Goal: Task Accomplishment & Management: Manage account settings

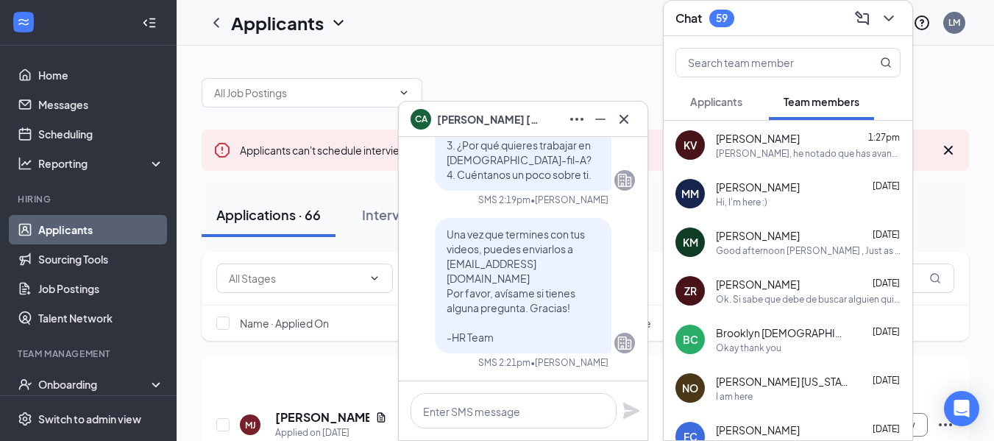
click at [768, 142] on span "[PERSON_NAME]" at bounding box center [758, 138] width 84 height 15
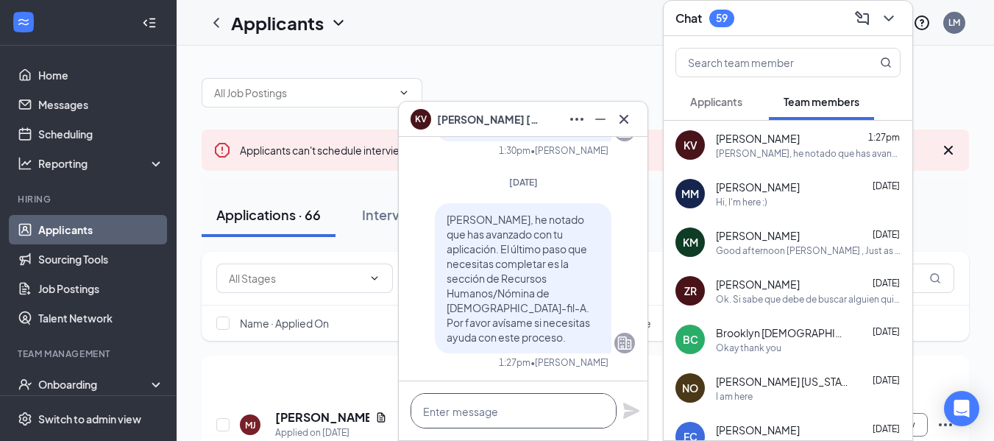
click at [491, 406] on textarea at bounding box center [514, 410] width 206 height 35
paste textarea "[URL][DOMAIN_NAME]"
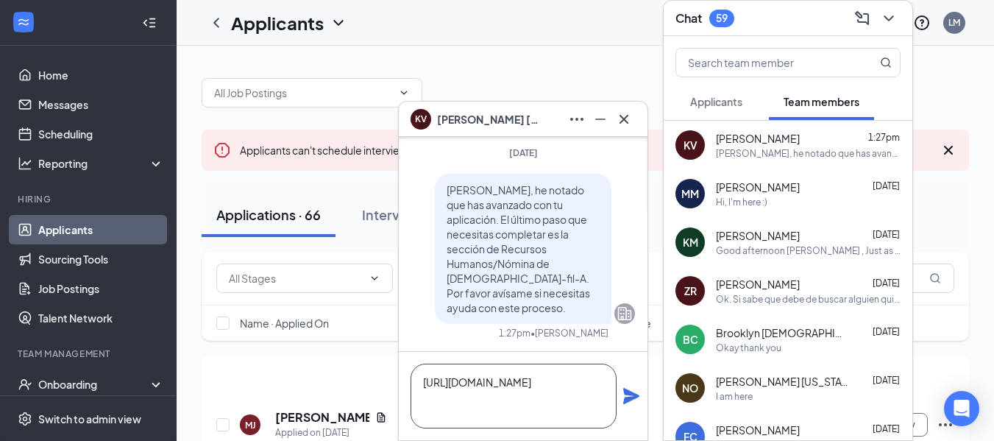
scroll to position [1, 0]
type textarea "[URL][DOMAIN_NAME]"
click at [632, 392] on icon "Plane" at bounding box center [631, 396] width 16 height 16
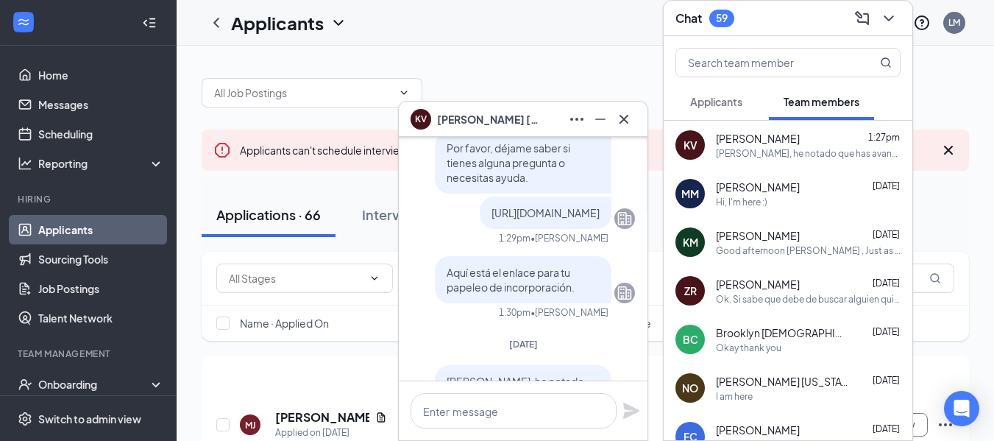
scroll to position [-253, 0]
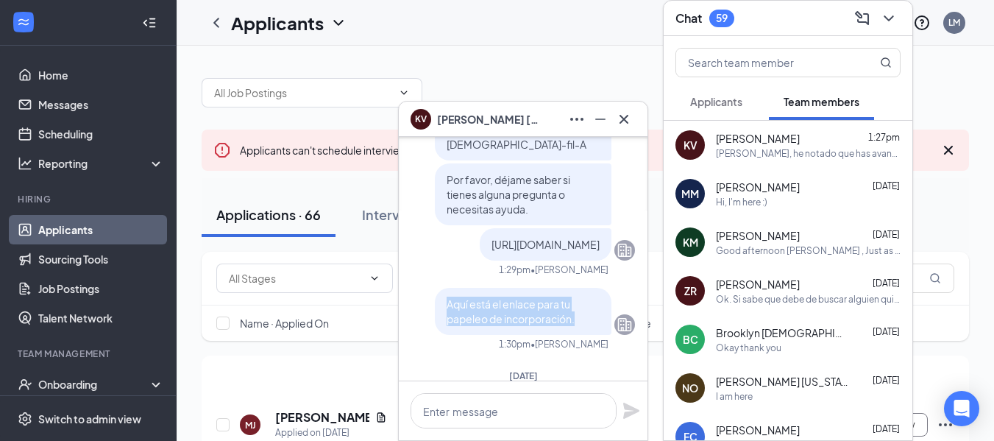
drag, startPoint x: 436, startPoint y: 289, endPoint x: 589, endPoint y: 315, distance: 155.4
click at [589, 315] on div "Aquí está el enlace para tu papeleo de incorporación." at bounding box center [523, 311] width 177 height 47
copy span "Aquí está el enlace para tu papeleo de incorporación."
click at [539, 337] on div "[PERSON_NAME], He notado que aún no has completado tu papeleo de incorporación.…" at bounding box center [523, 156] width 224 height 411
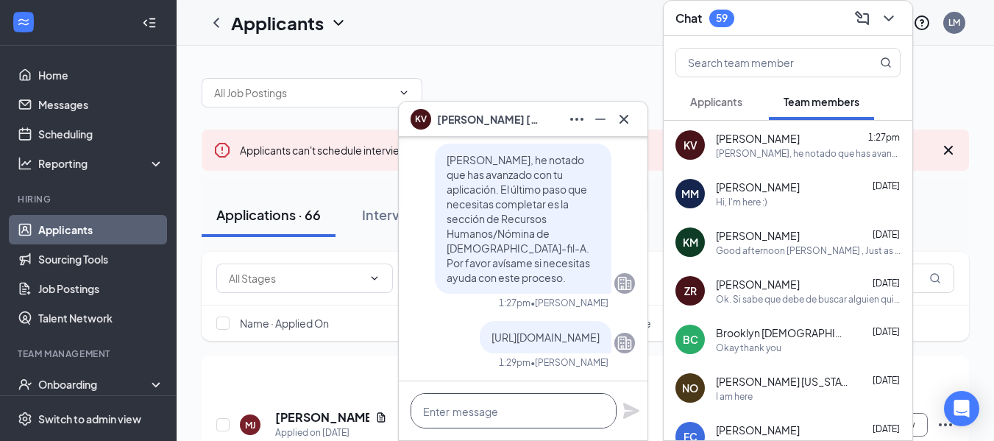
click at [526, 414] on textarea at bounding box center [514, 410] width 206 height 35
paste textarea "Aquí está el enlace para tu papeleo de incorporación."
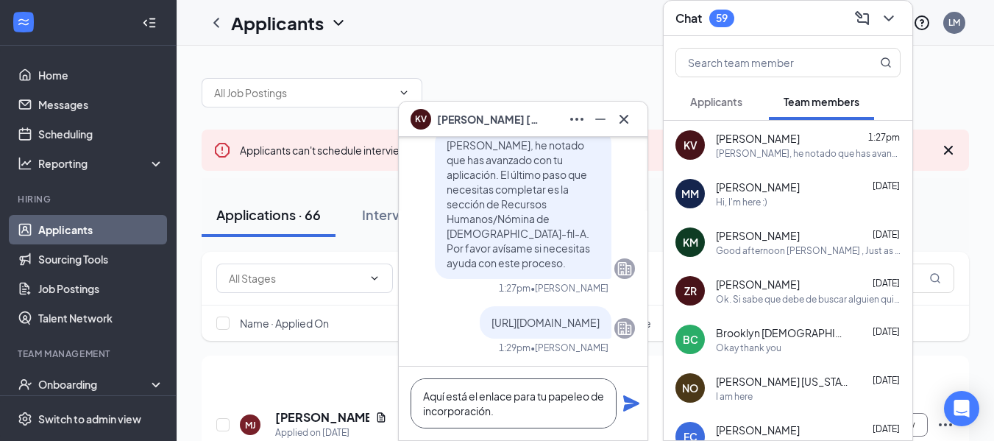
type textarea "Aquí está el enlace para tu papeleo de incorporación."
click at [627, 397] on icon "Plane" at bounding box center [631, 403] width 16 height 16
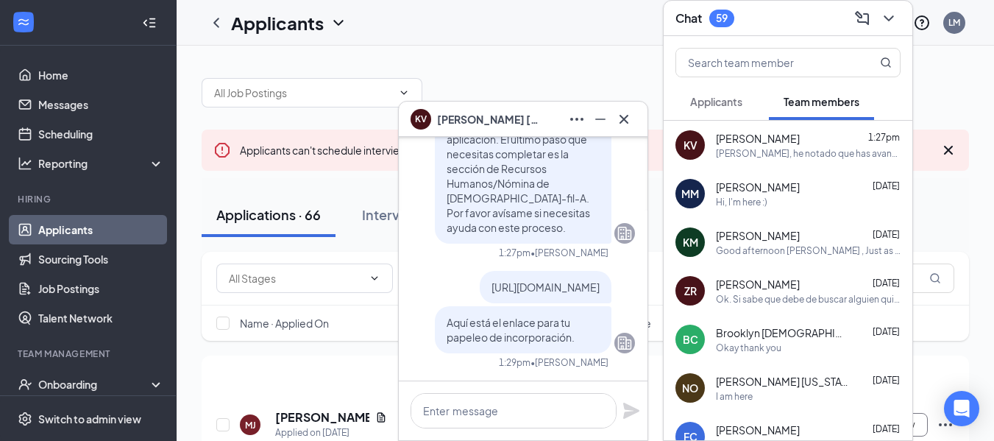
scroll to position [0, 0]
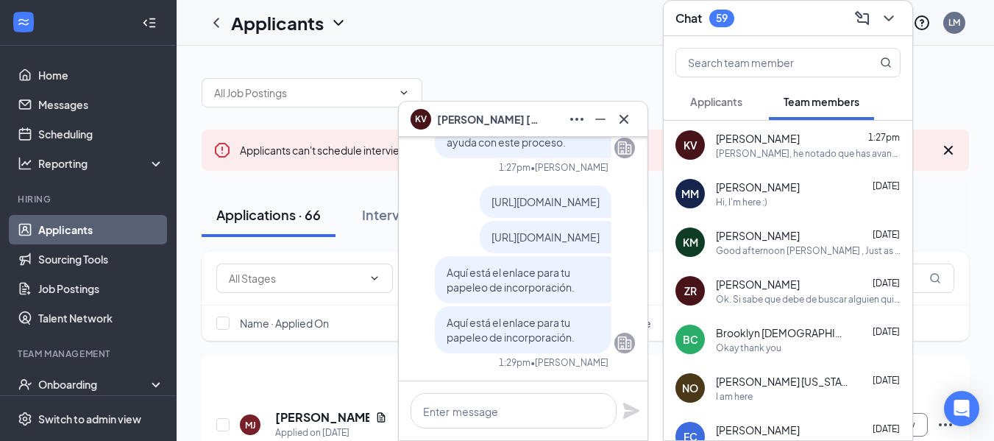
click at [526, 116] on div "KV [PERSON_NAME]" at bounding box center [523, 119] width 225 height 24
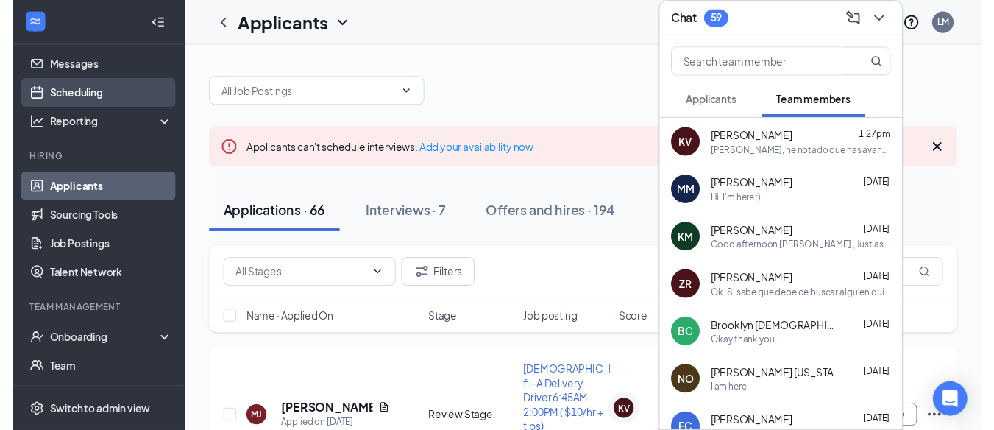
scroll to position [49, 0]
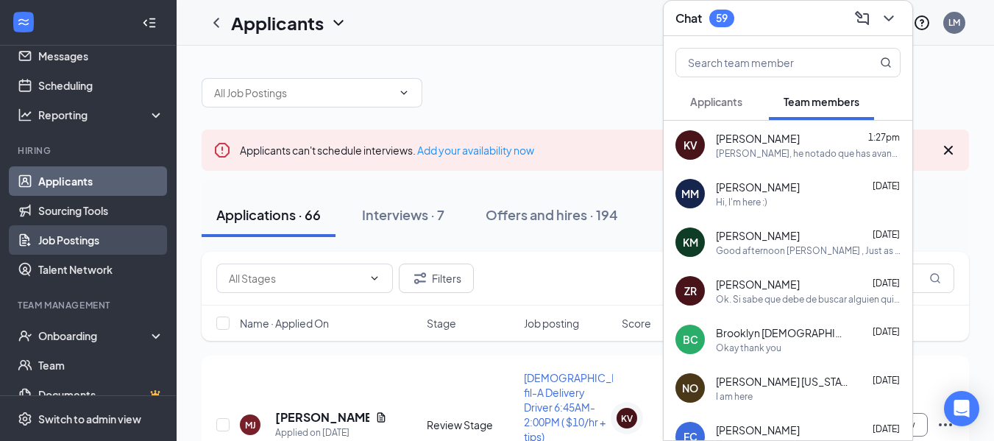
click at [91, 244] on link "Job Postings" at bounding box center [101, 239] width 126 height 29
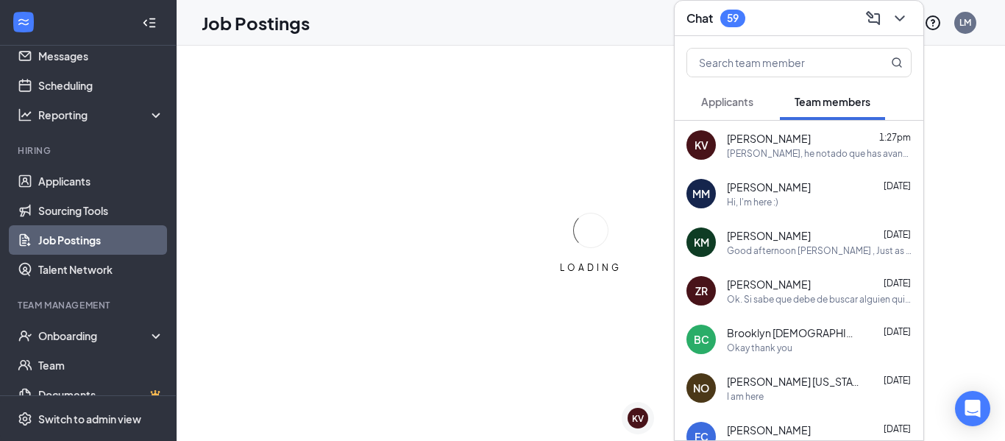
click at [799, 25] on div "Chat 59" at bounding box center [799, 18] width 225 height 23
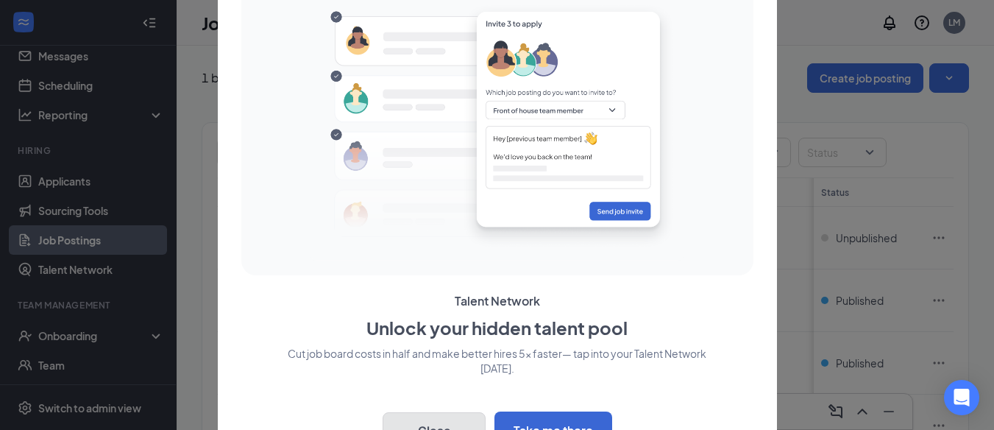
click at [425, 423] on button "Close" at bounding box center [434, 430] width 103 height 37
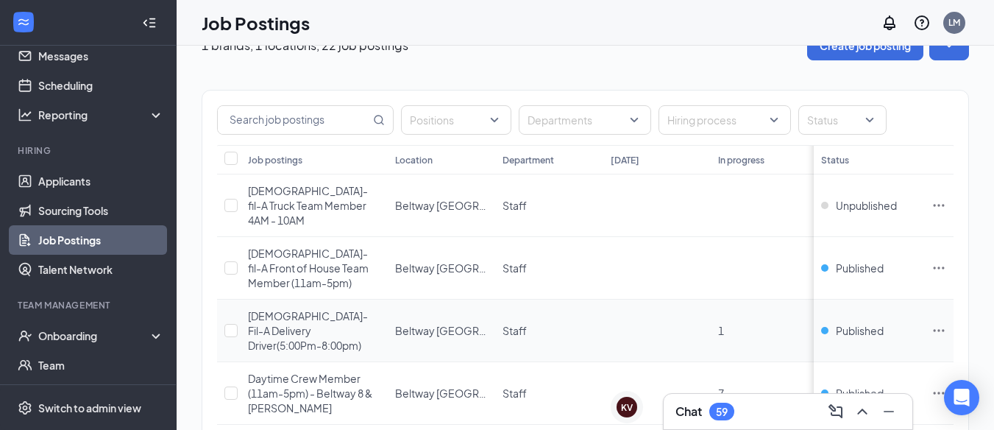
scroll to position [33, 0]
click at [880, 199] on span "Unpublished" at bounding box center [866, 204] width 61 height 15
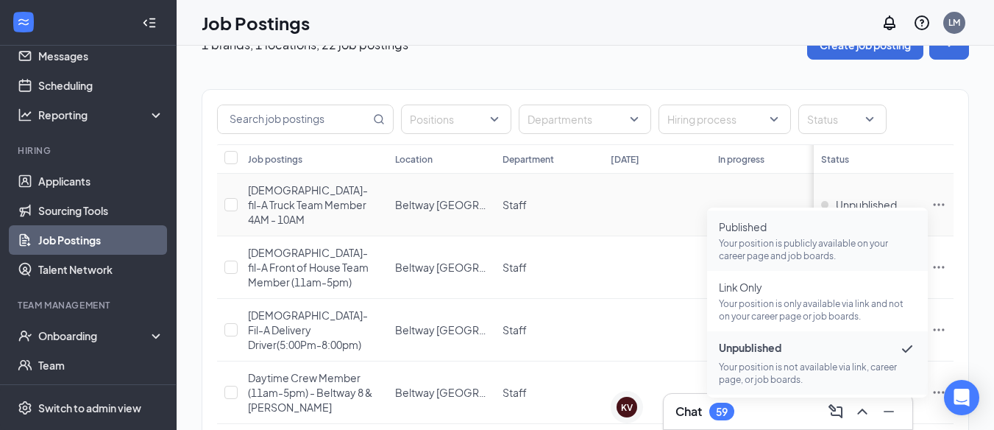
click at [760, 236] on span "Published Your position is publicly available on your career page and job board…" at bounding box center [817, 240] width 197 height 43
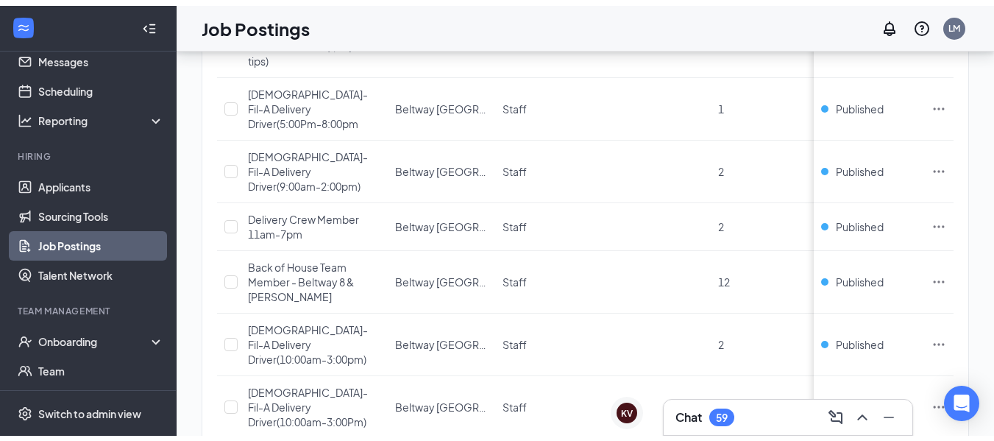
scroll to position [842, 0]
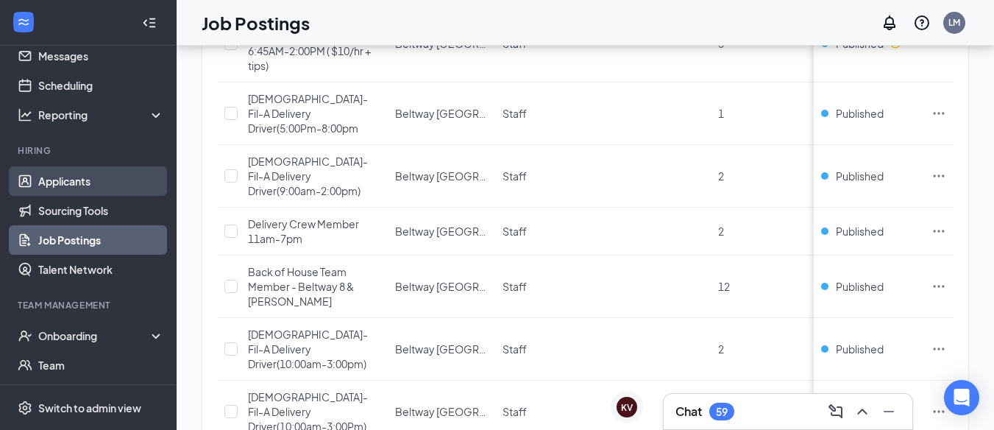
click at [76, 179] on link "Applicants" at bounding box center [101, 180] width 126 height 29
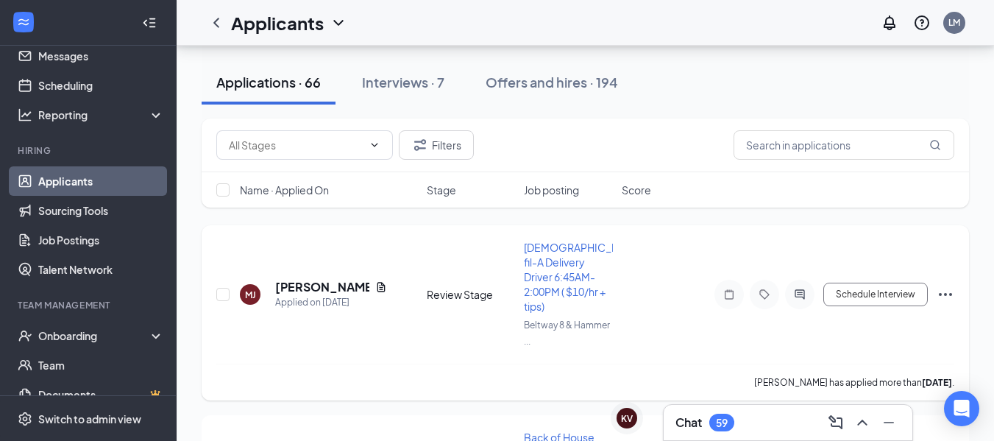
scroll to position [129, 0]
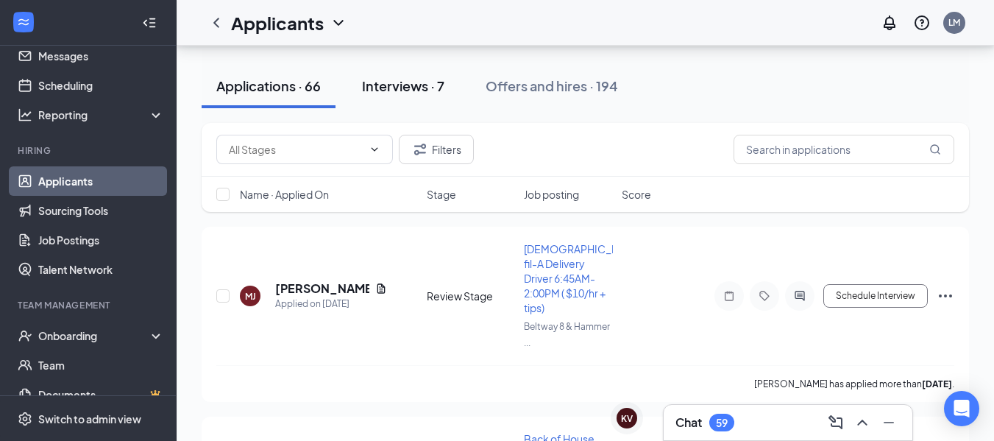
click at [435, 88] on div "Interviews · 7" at bounding box center [403, 86] width 82 height 18
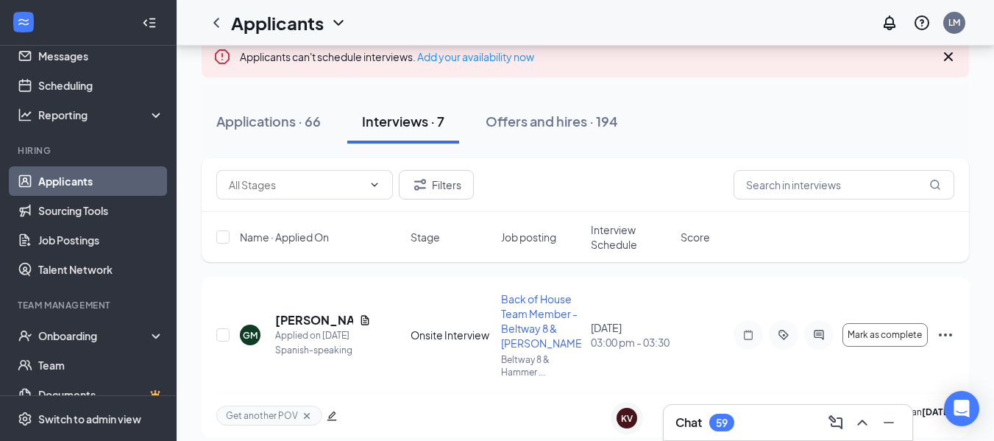
scroll to position [82, 0]
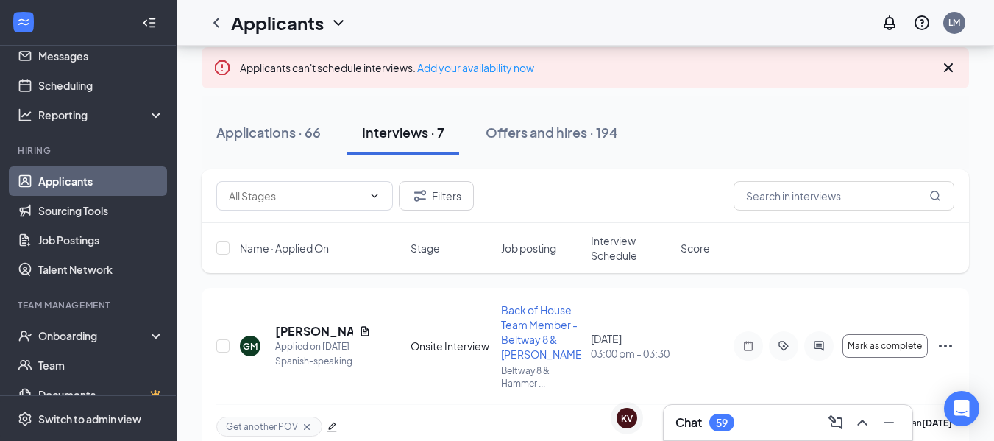
click at [679, 409] on div "Chat 59" at bounding box center [788, 422] width 249 height 35
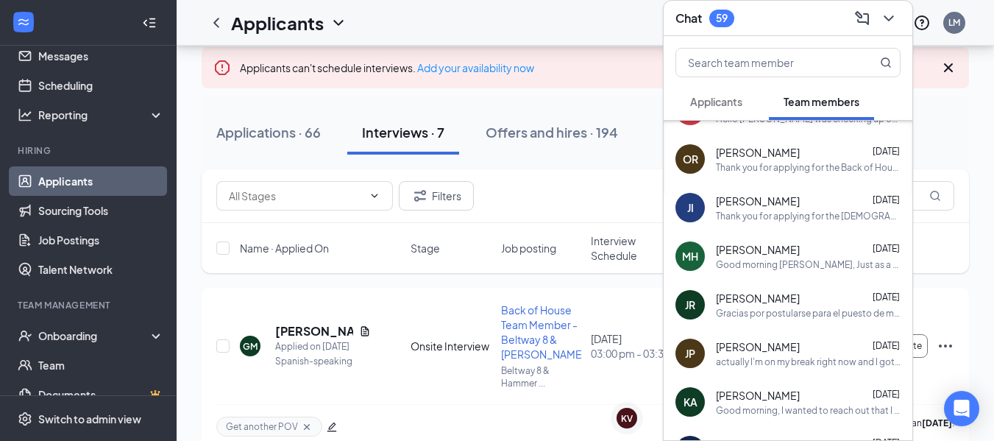
scroll to position [640, 0]
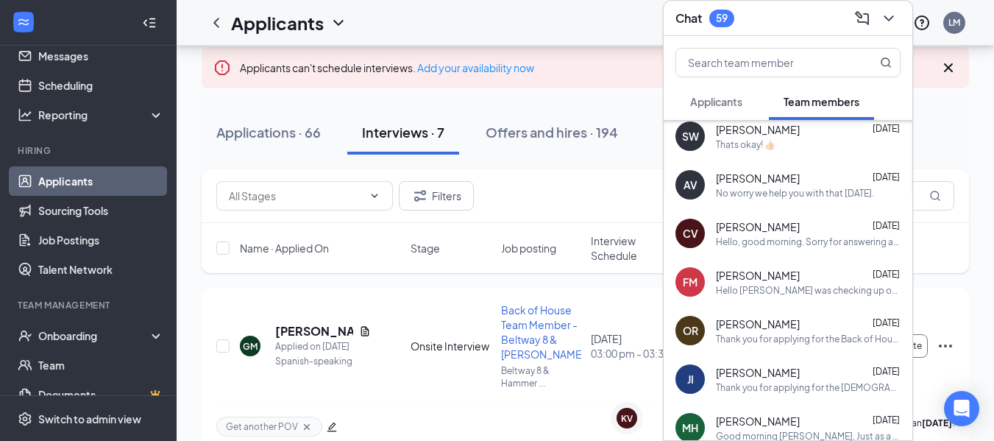
click at [722, 102] on span "Applicants" at bounding box center [716, 101] width 52 height 13
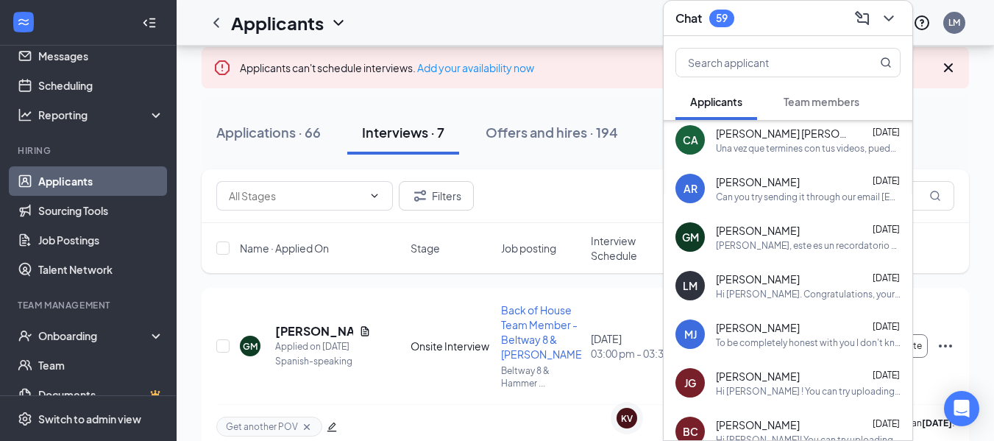
scroll to position [46, 0]
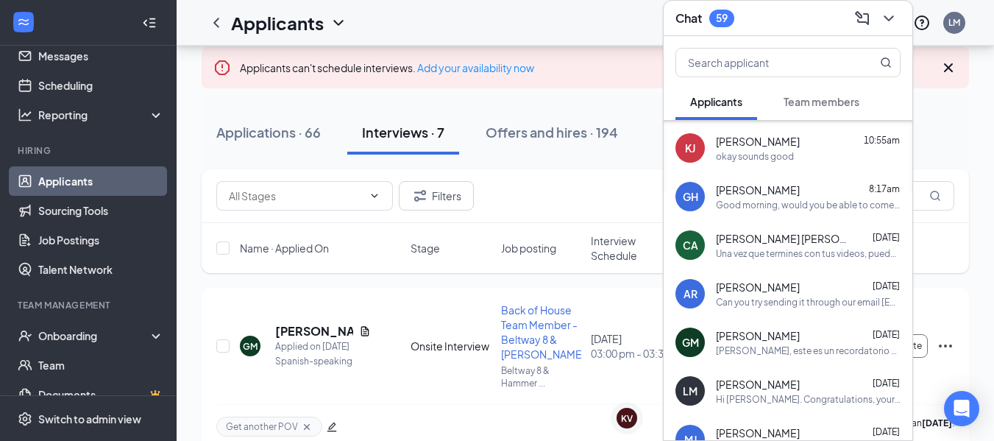
click at [808, 294] on div "[PERSON_NAME] [DATE] Can you try sending it through our email [EMAIL_ADDRESS][D…" at bounding box center [808, 294] width 185 height 29
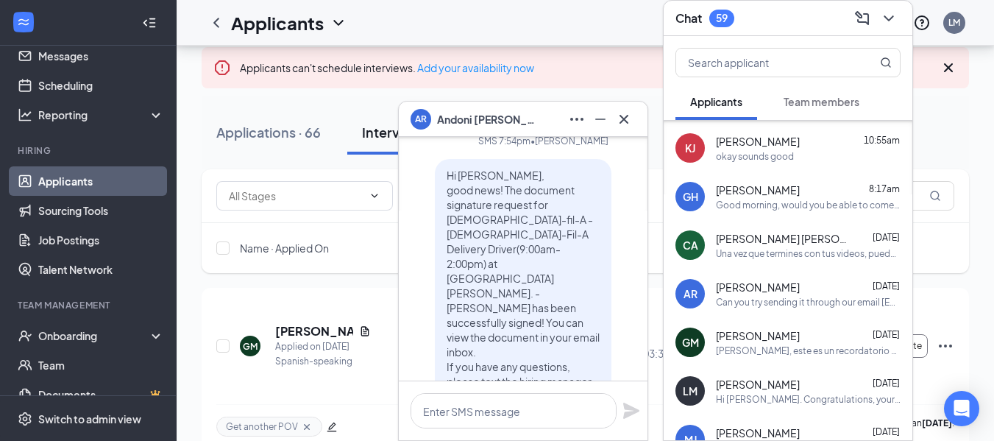
scroll to position [-223, 0]
click at [618, 110] on icon "Cross" at bounding box center [624, 119] width 18 height 18
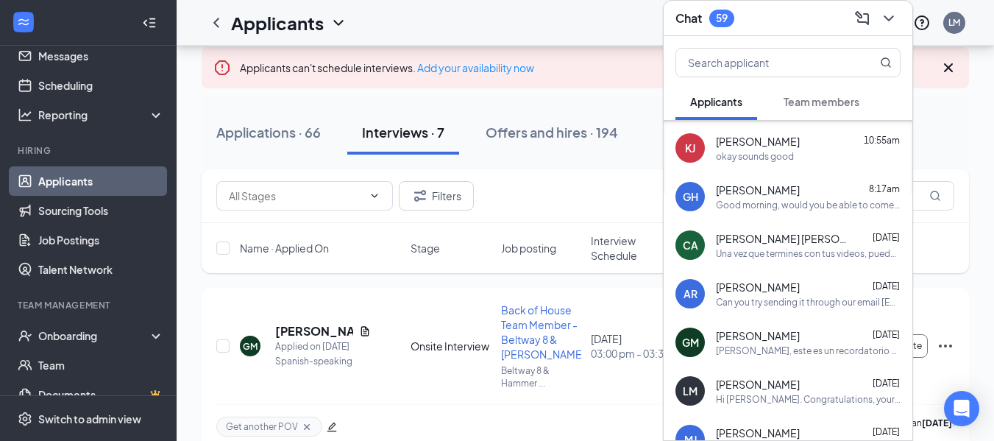
click at [699, 22] on h3 "Chat" at bounding box center [689, 18] width 26 height 16
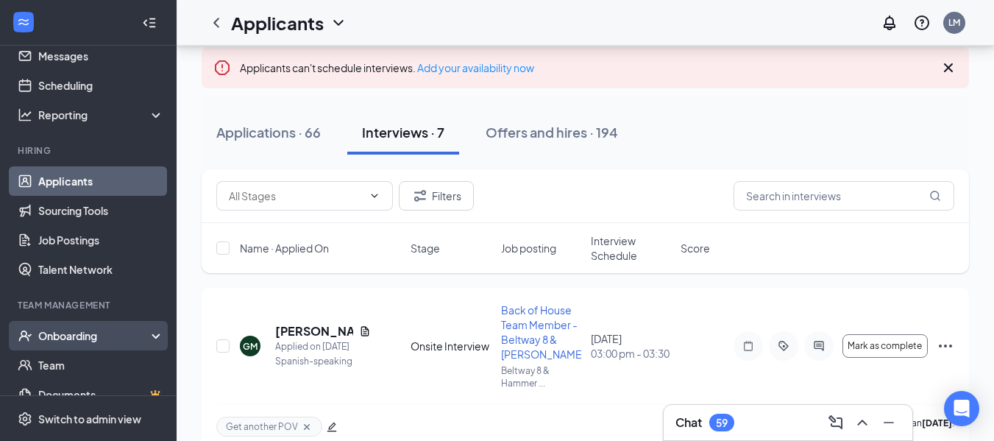
click at [71, 333] on div "Onboarding" at bounding box center [94, 335] width 113 height 15
click at [60, 363] on link "Overview" at bounding box center [101, 364] width 126 height 29
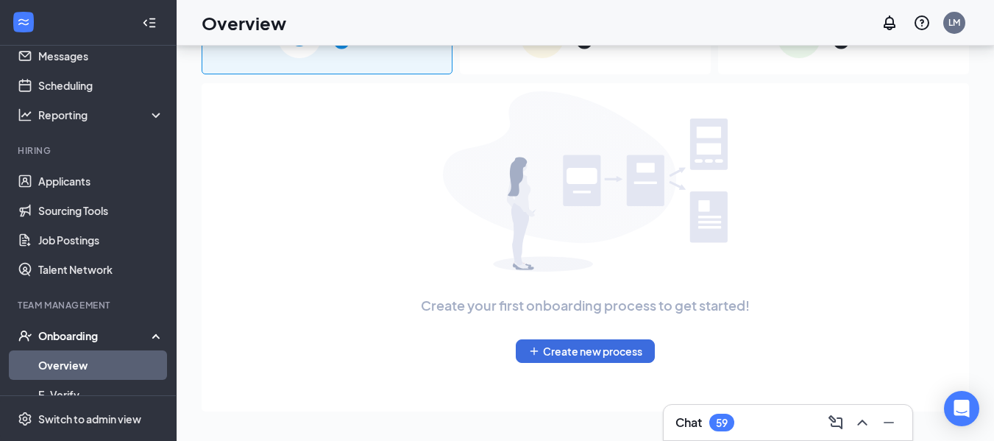
scroll to position [66, 0]
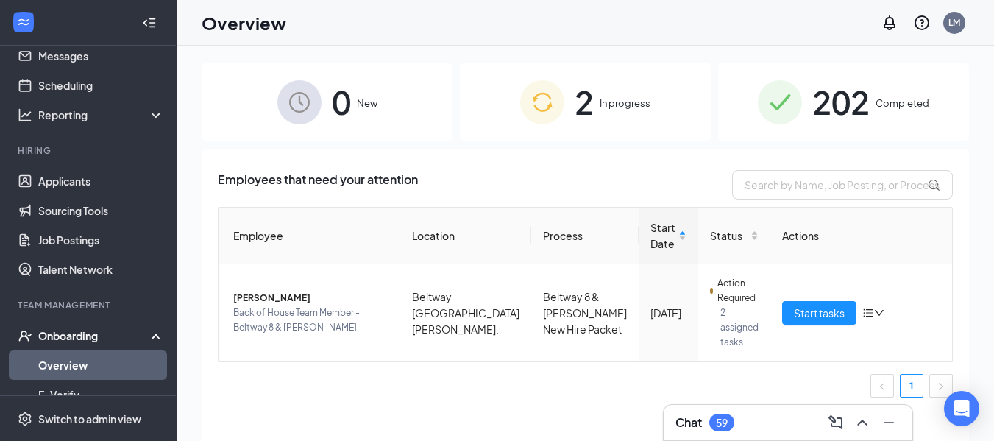
click at [576, 73] on div "2 In progress" at bounding box center [585, 101] width 251 height 77
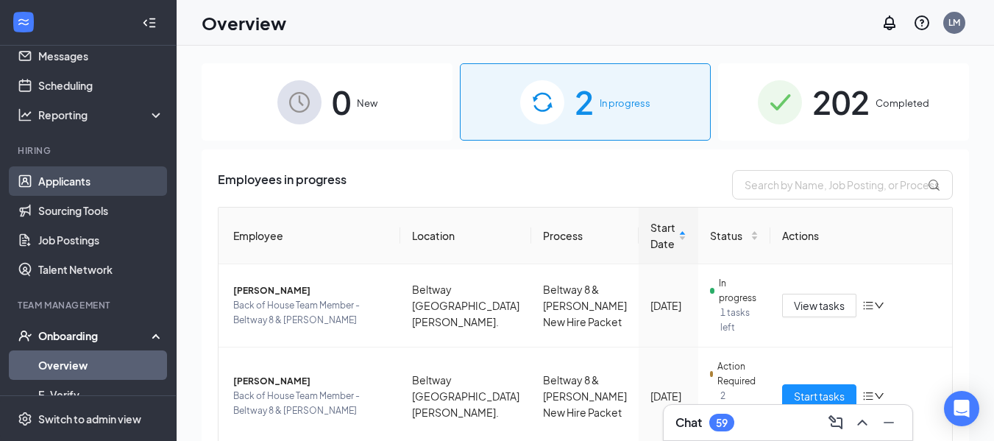
click at [64, 192] on link "Applicants" at bounding box center [101, 180] width 126 height 29
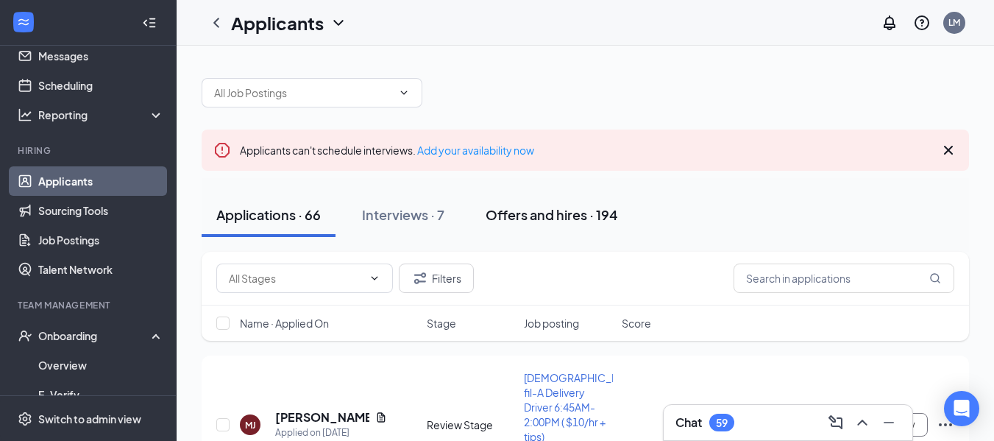
click at [580, 224] on button "Offers and hires · 194" at bounding box center [552, 215] width 162 height 44
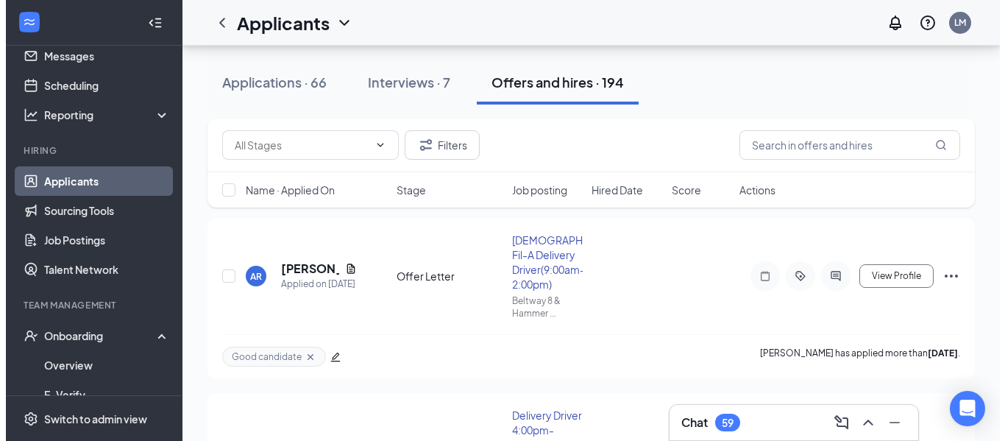
scroll to position [139, 0]
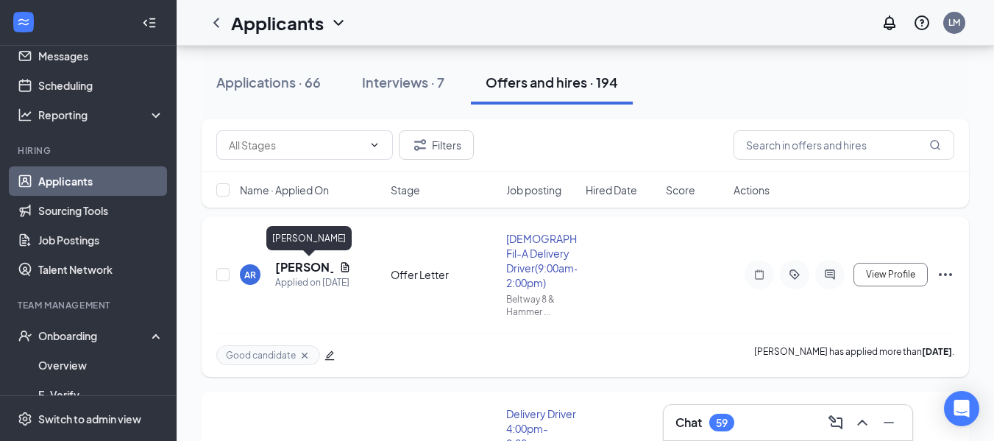
click at [292, 267] on h5 "[PERSON_NAME]" at bounding box center [304, 267] width 58 height 16
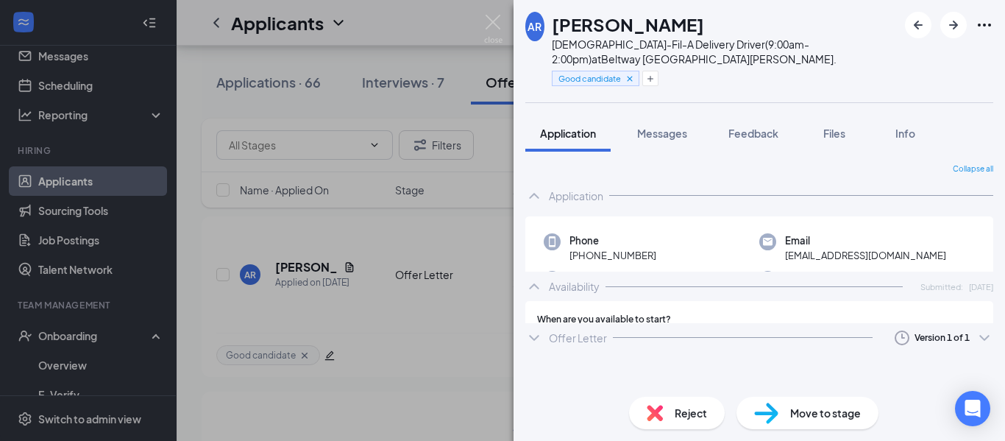
click at [806, 406] on span "Move to stage" at bounding box center [826, 413] width 71 height 16
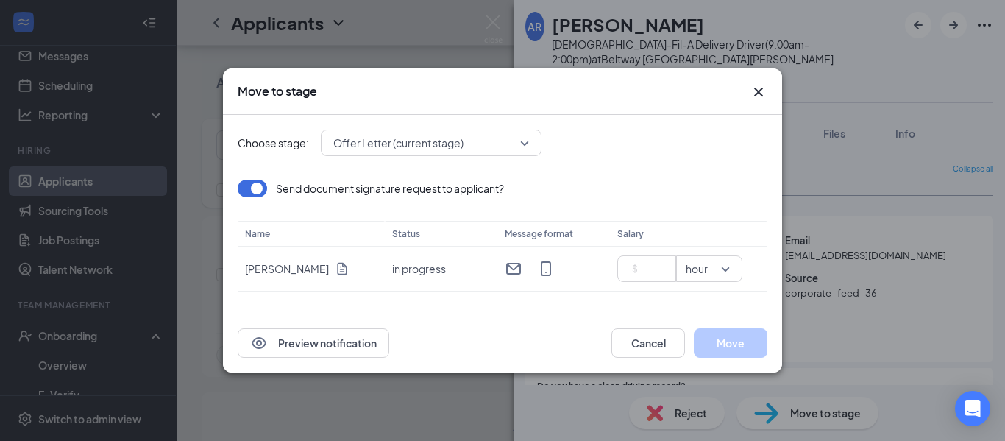
click at [485, 146] on span "Offer Letter (current stage)" at bounding box center [424, 143] width 183 height 22
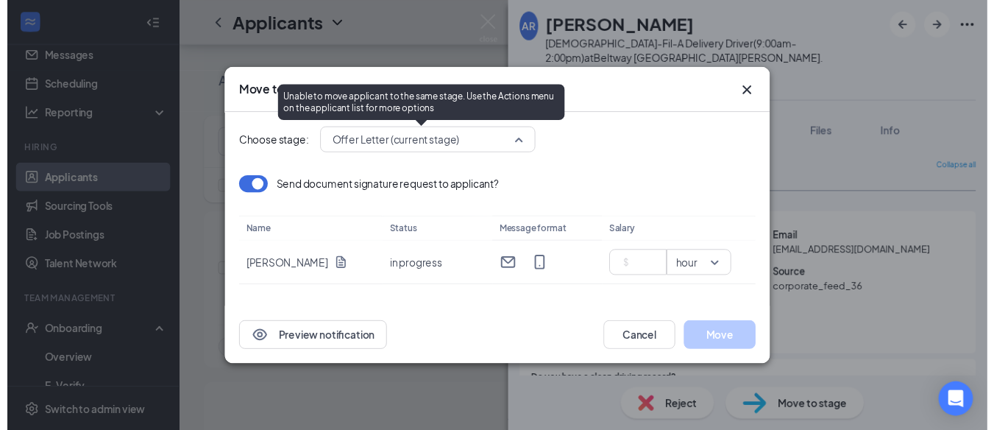
scroll to position [50, 0]
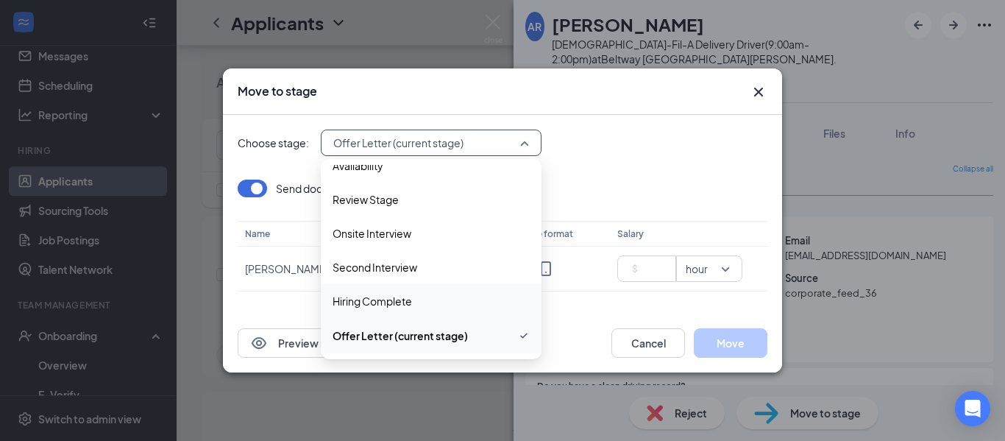
click at [434, 305] on span "Hiring Complete" at bounding box center [431, 301] width 197 height 16
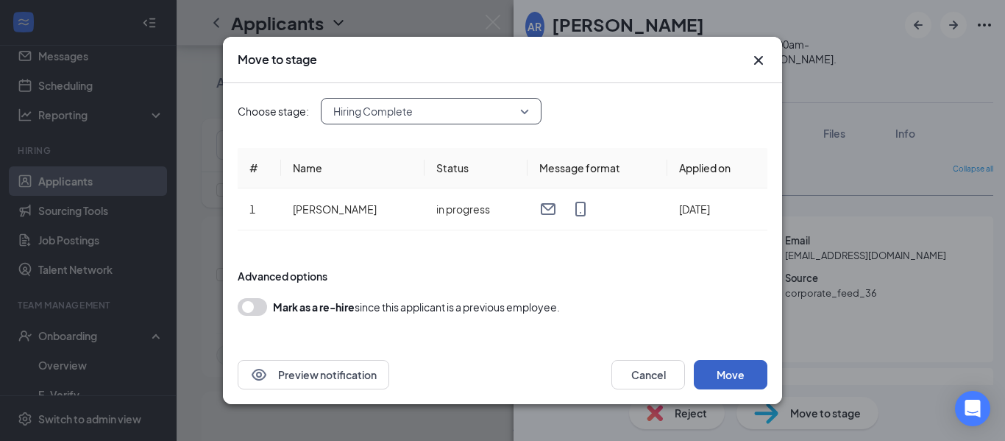
click at [749, 372] on button "Move" at bounding box center [731, 374] width 74 height 29
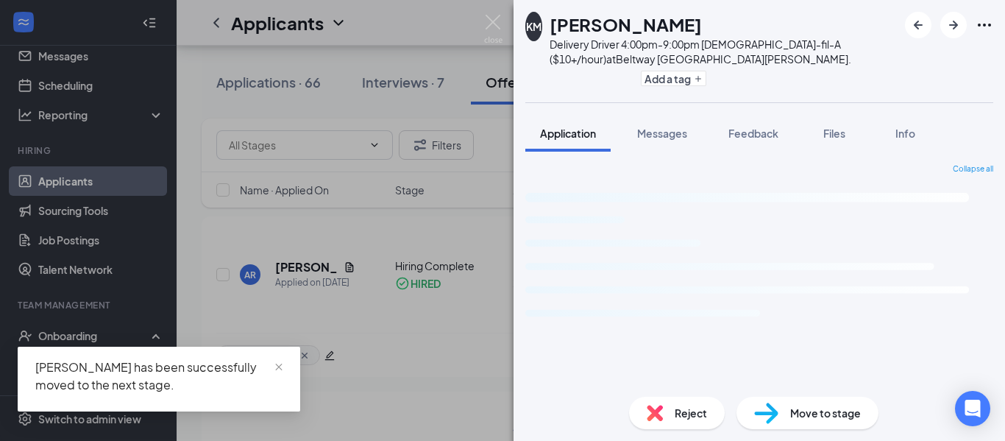
click at [494, 28] on img at bounding box center [493, 29] width 18 height 29
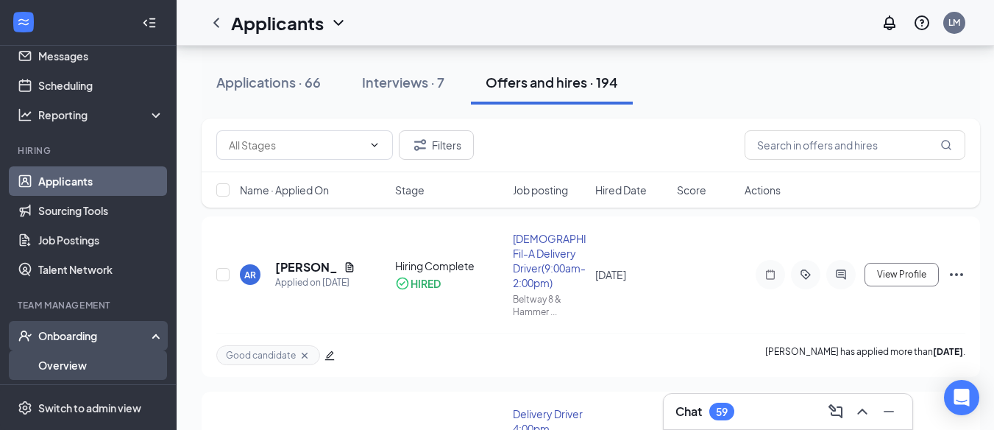
click at [66, 356] on link "Overview" at bounding box center [101, 364] width 126 height 29
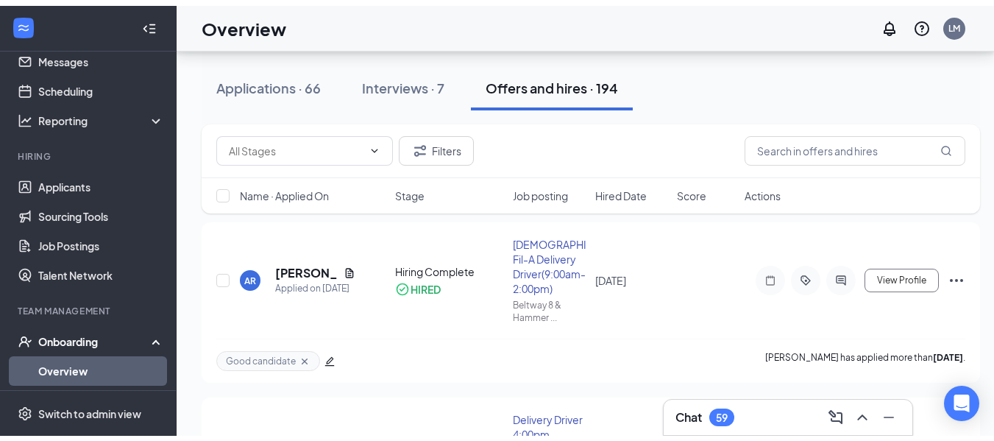
scroll to position [66, 0]
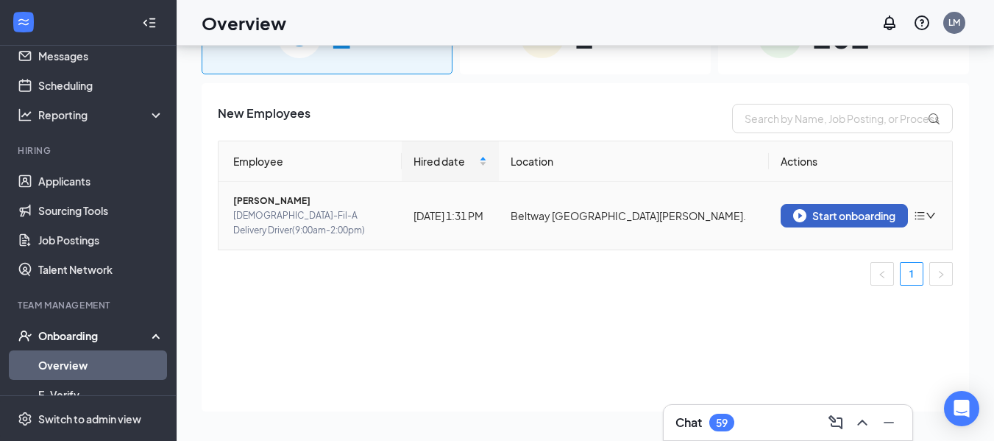
click at [820, 213] on div "Start onboarding" at bounding box center [844, 215] width 102 height 13
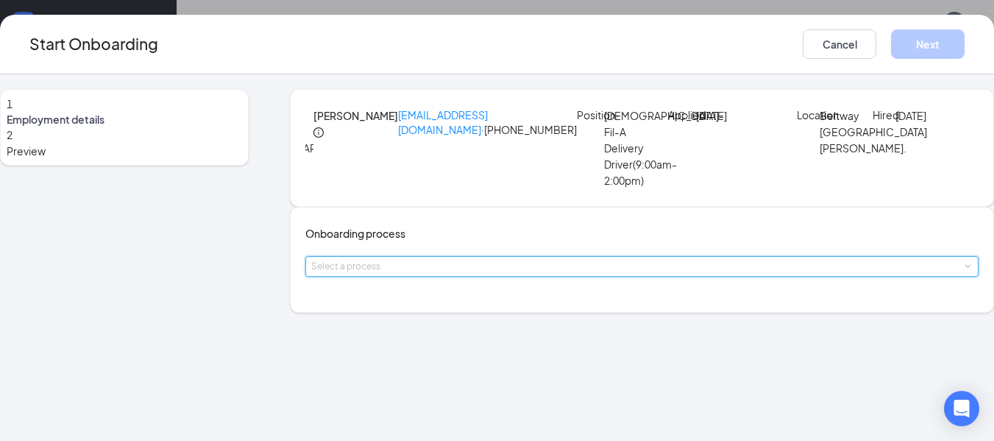
click at [459, 276] on div "Select a process" at bounding box center [642, 266] width 662 height 19
click at [457, 361] on span "Beltway 8 & [PERSON_NAME] New Hire Packet" at bounding box center [445, 358] width 222 height 13
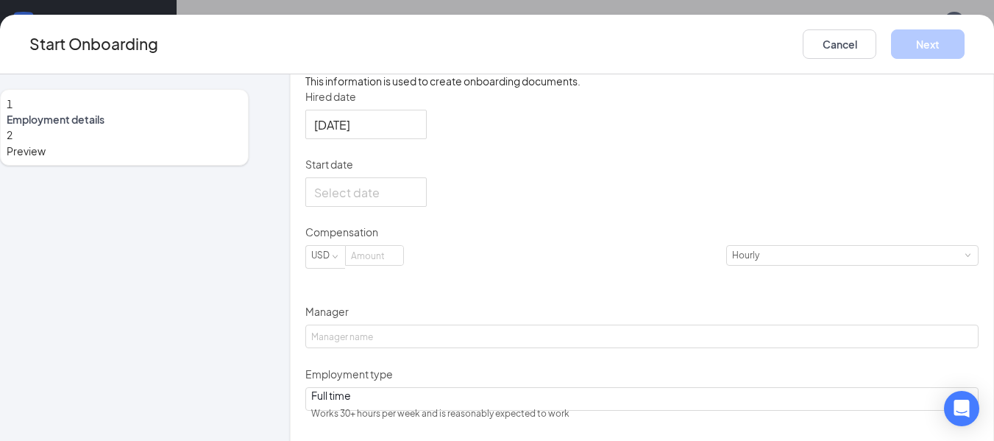
scroll to position [293, 0]
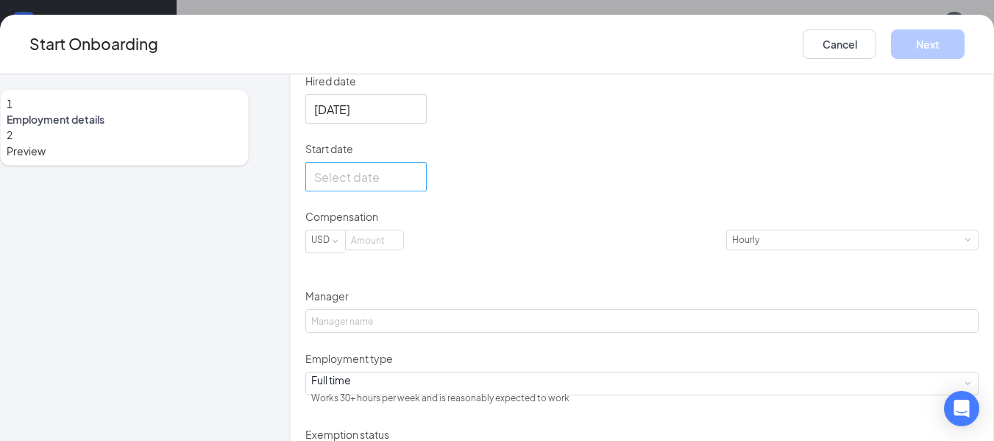
click at [418, 186] on div at bounding box center [366, 177] width 104 height 18
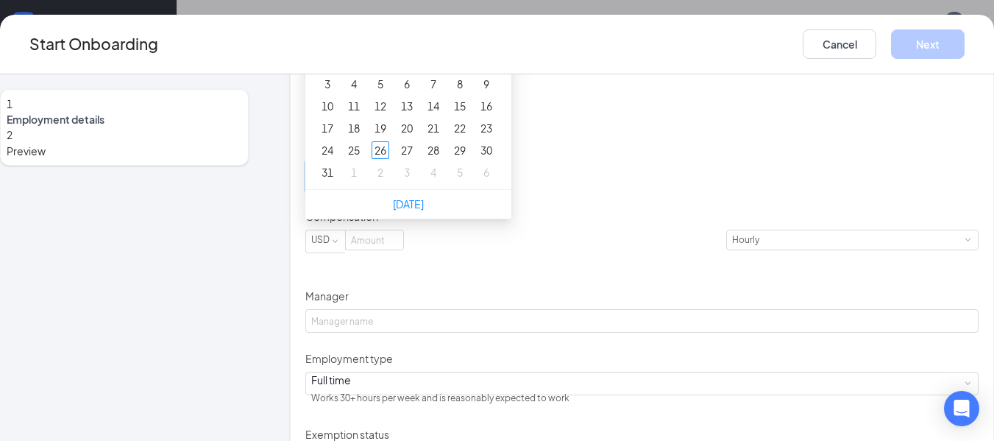
type input "[DATE]"
click at [501, 13] on span "button" at bounding box center [497, 9] width 7 height 7
type input "[DATE]"
click at [506, 22] on button "button" at bounding box center [497, 7] width 16 height 29
click at [501, 13] on span "button" at bounding box center [497, 9] width 7 height 7
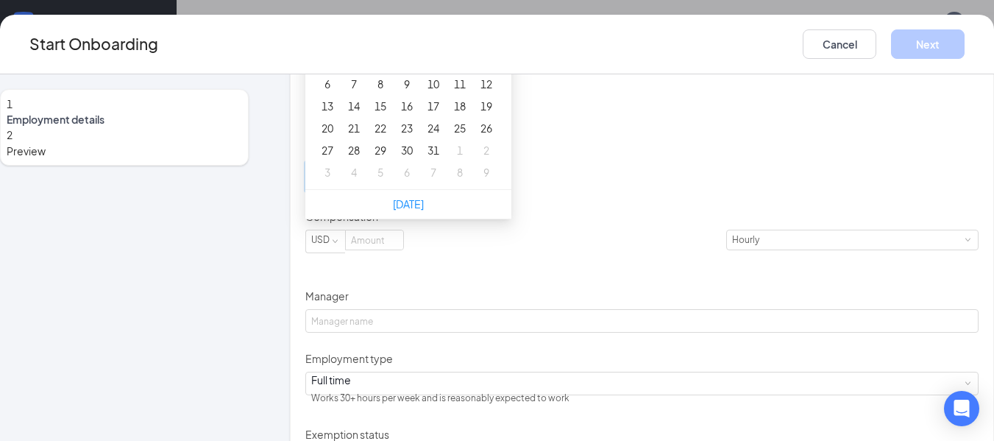
click at [328, 22] on button "button" at bounding box center [319, 7] width 16 height 29
click at [323, 13] on span "button" at bounding box center [319, 9] width 7 height 7
click at [489, 22] on button "button" at bounding box center [481, 7] width 16 height 29
type input "[DATE]"
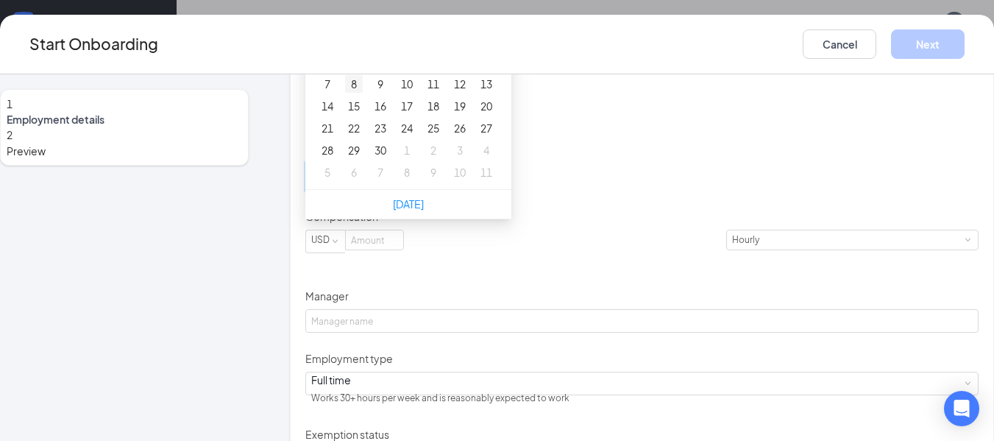
type input "[DATE]"
click at [363, 93] on div "8" at bounding box center [354, 84] width 18 height 18
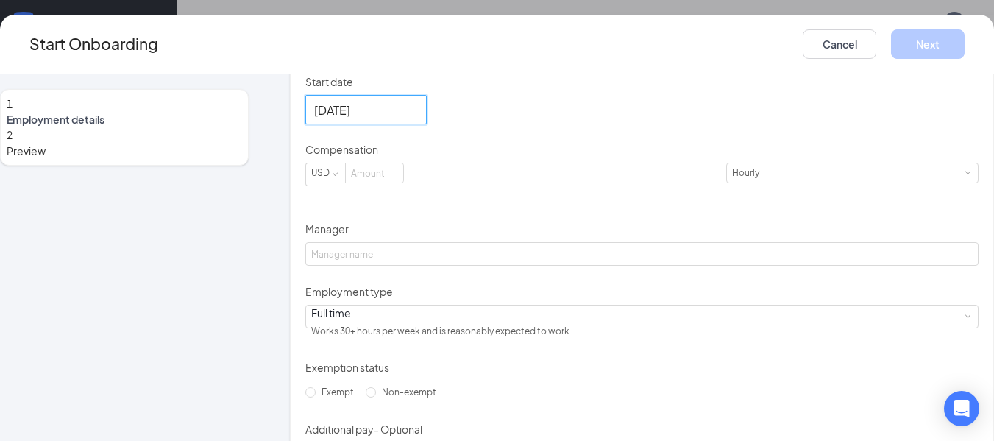
scroll to position [410, 0]
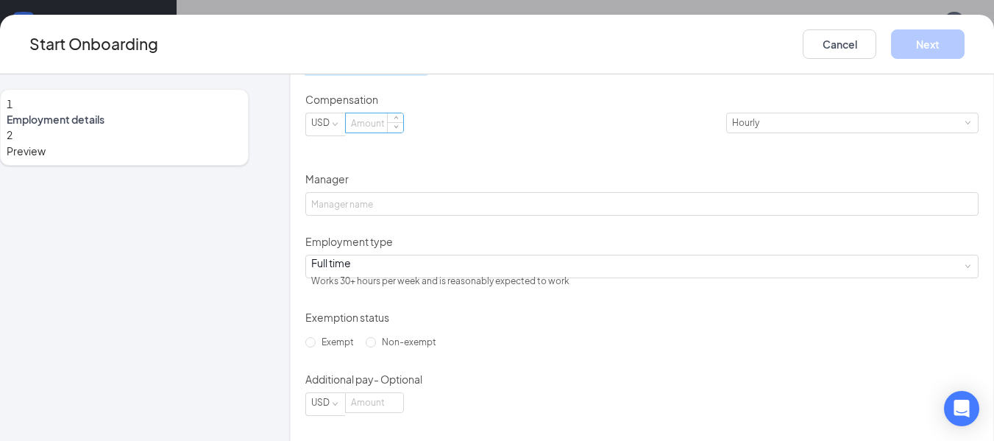
click at [403, 132] on input at bounding box center [374, 122] width 57 height 19
type input "10"
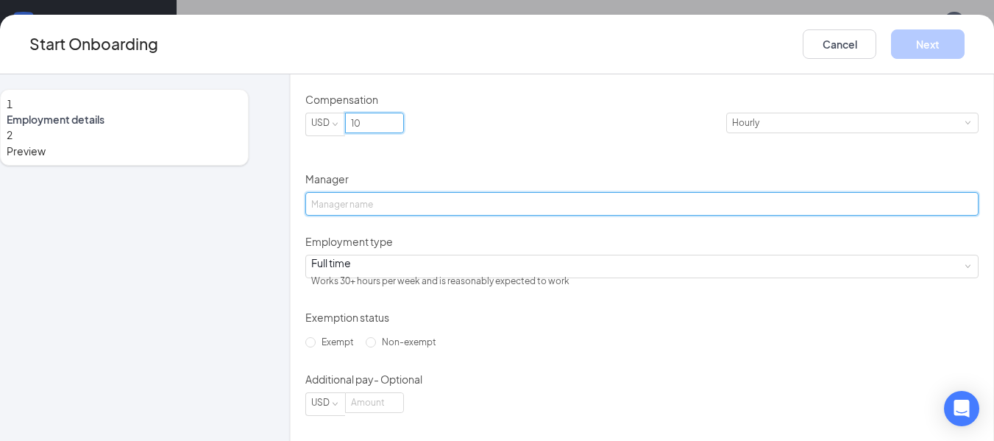
click at [444, 216] on input "Manager" at bounding box center [641, 204] width 673 height 24
type input "[PERSON_NAME]"
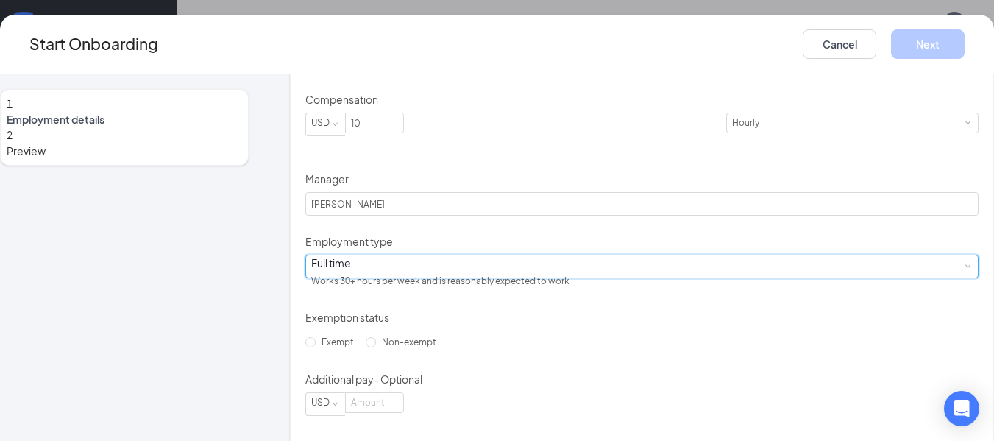
click at [449, 277] on div "Full time Works 30+ hours per week and is reasonably expected to work" at bounding box center [642, 266] width 662 height 22
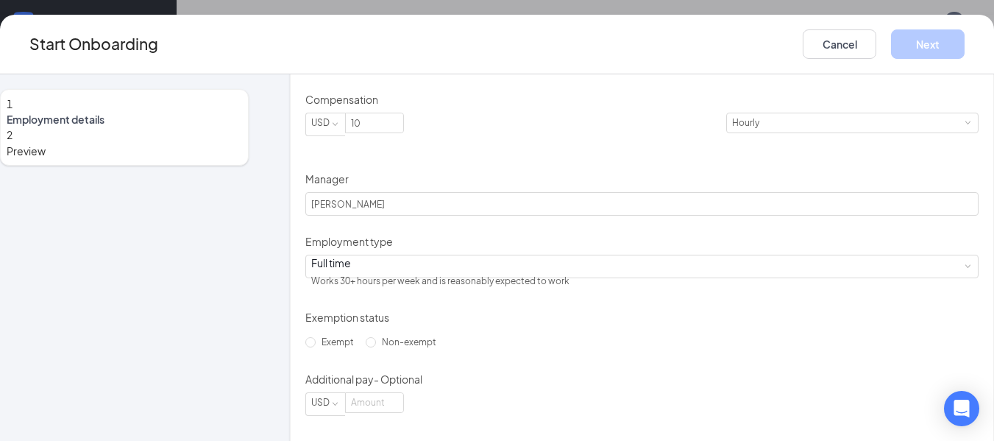
click at [721, 294] on div "Hired date [DATE] Start date [DATE] [DATE] Su Mo Tu We Th Fr Sa 31 1 2 3 4 5 6 …" at bounding box center [641, 186] width 673 height 459
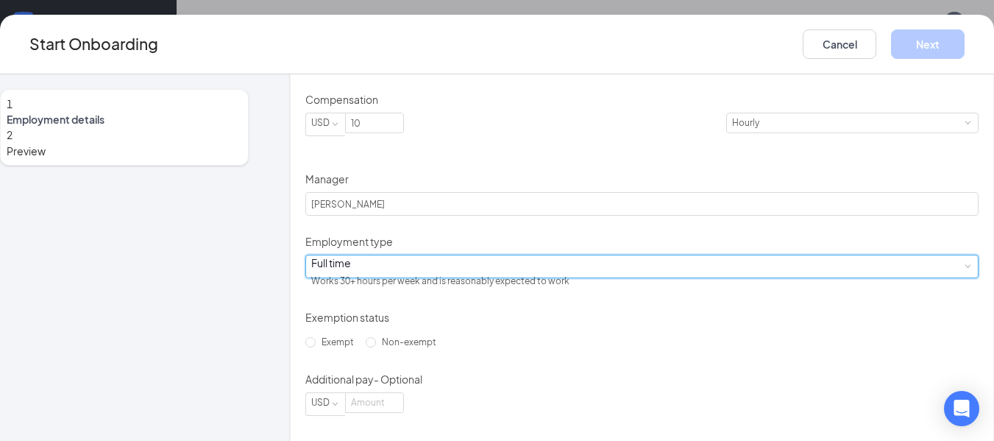
click at [491, 277] on div "Full time Works 30+ hours per week and is reasonably expected to work" at bounding box center [642, 266] width 662 height 22
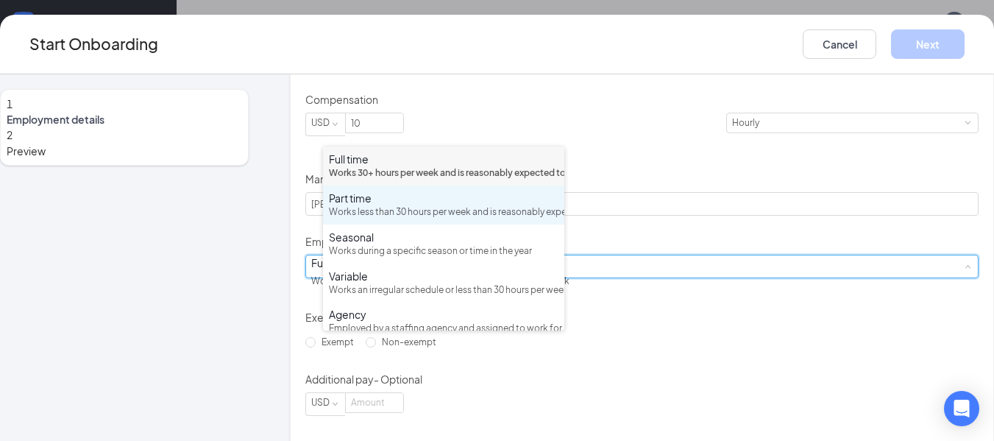
click at [435, 219] on div "Works less than 30 hours per week and is reasonably expected to work" at bounding box center [444, 212] width 230 height 14
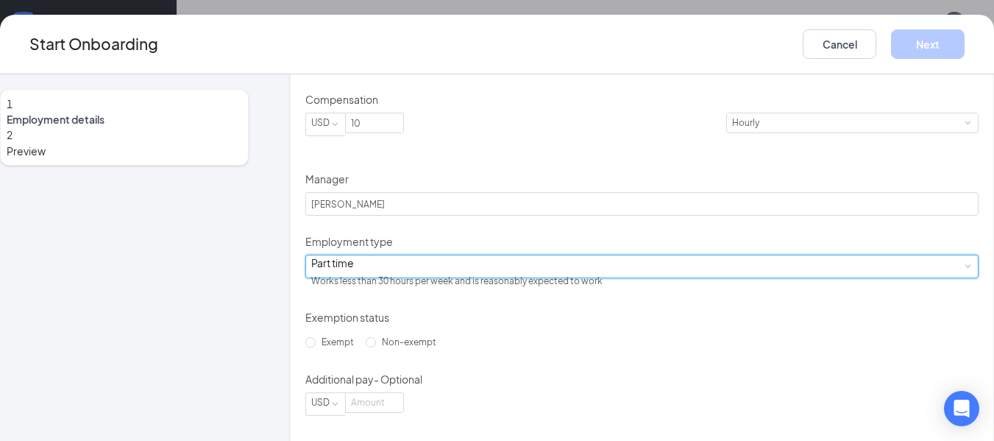
click at [721, 318] on div "Hired date [DATE] Start date [DATE] [DATE] Su Mo Tu We Th Fr Sa 31 1 2 3 4 5 6 …" at bounding box center [641, 186] width 673 height 459
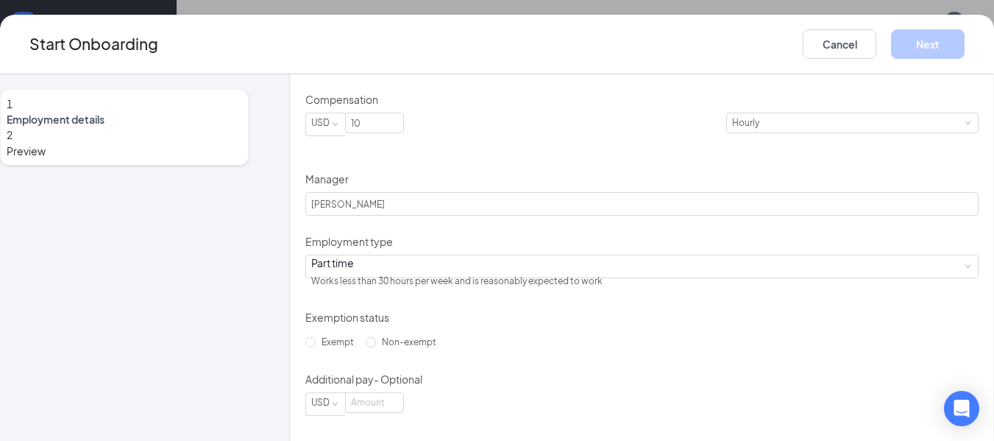
scroll to position [521, 0]
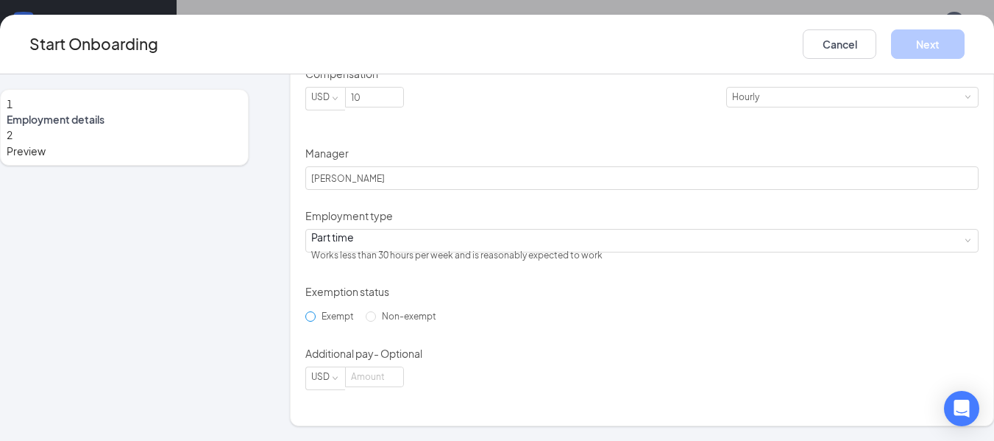
click at [360, 311] on span "Exempt" at bounding box center [338, 316] width 44 height 11
click at [316, 311] on input "Exempt" at bounding box center [310, 316] width 10 height 10
radio input "true"
click at [907, 54] on button "Next" at bounding box center [928, 43] width 74 height 29
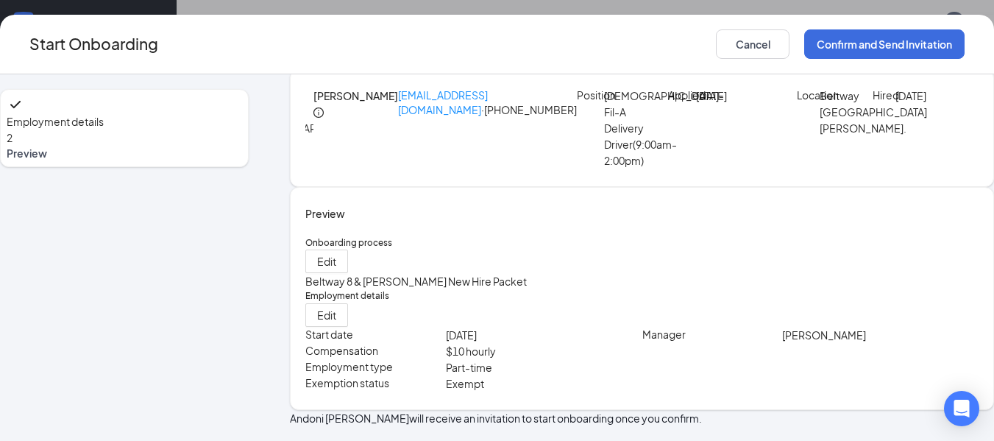
scroll to position [0, 0]
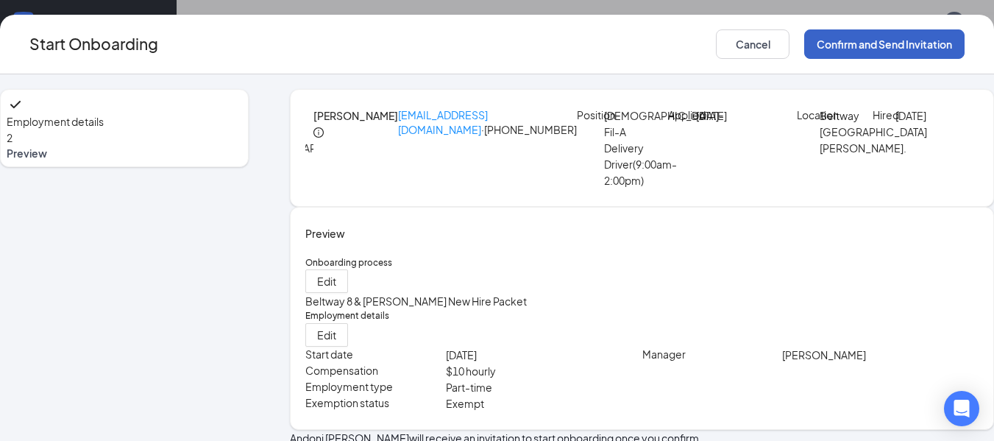
click at [857, 41] on button "Confirm and Send Invitation" at bounding box center [885, 43] width 160 height 29
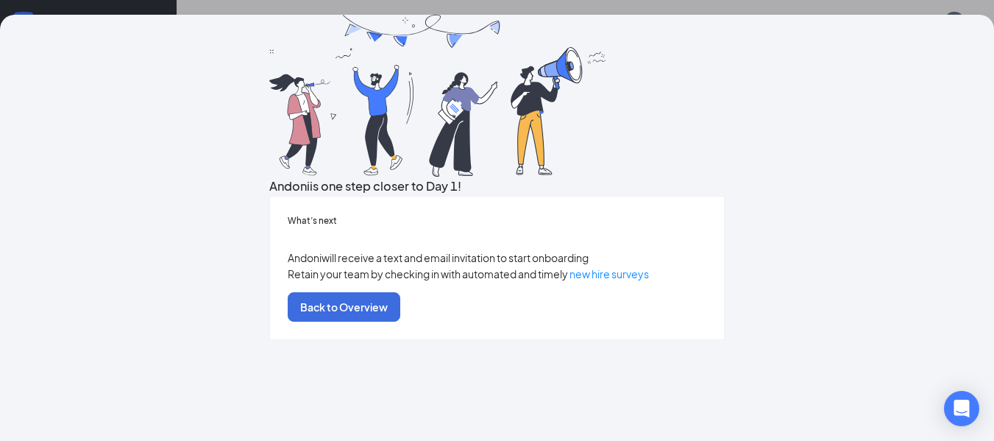
scroll to position [144, 0]
click at [400, 322] on button "Back to Overview" at bounding box center [344, 306] width 113 height 29
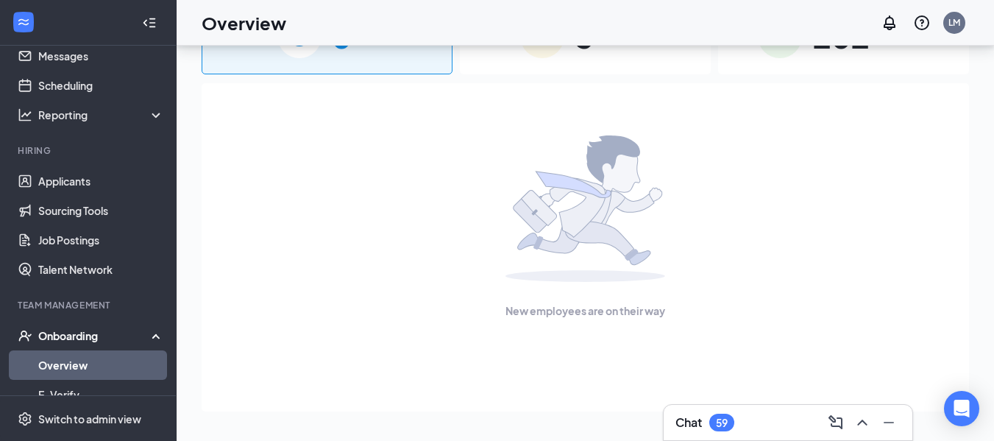
scroll to position [0, 0]
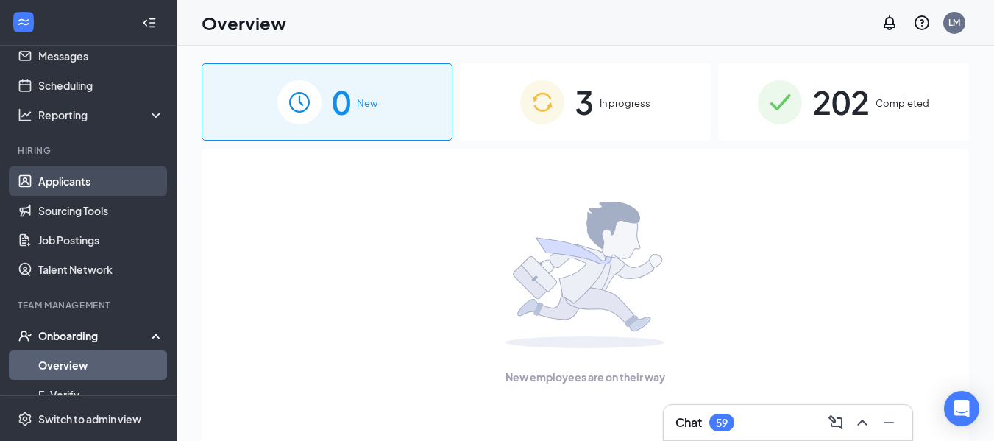
click at [77, 187] on link "Applicants" at bounding box center [101, 180] width 126 height 29
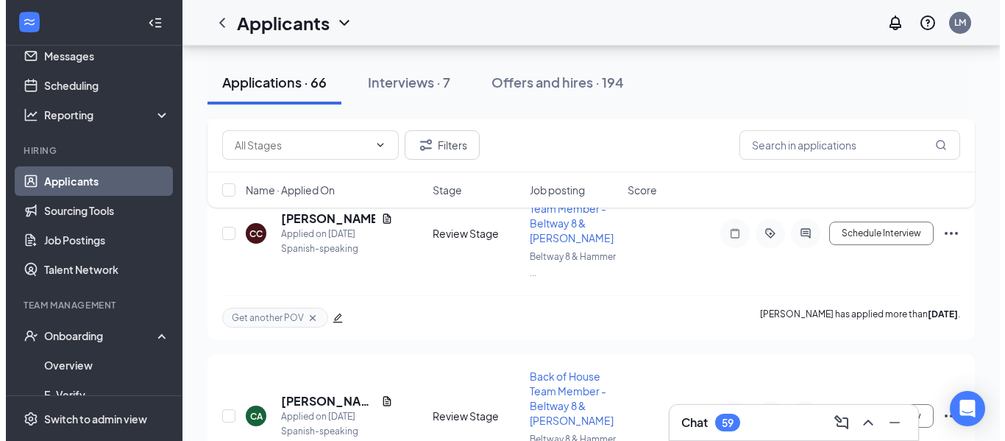
scroll to position [386, 0]
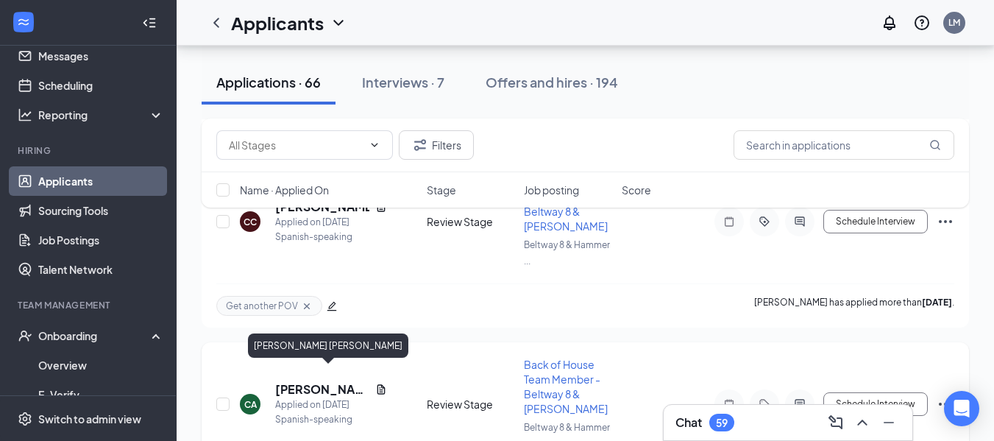
click at [306, 381] on h5 "[PERSON_NAME] [PERSON_NAME]" at bounding box center [322, 389] width 94 height 16
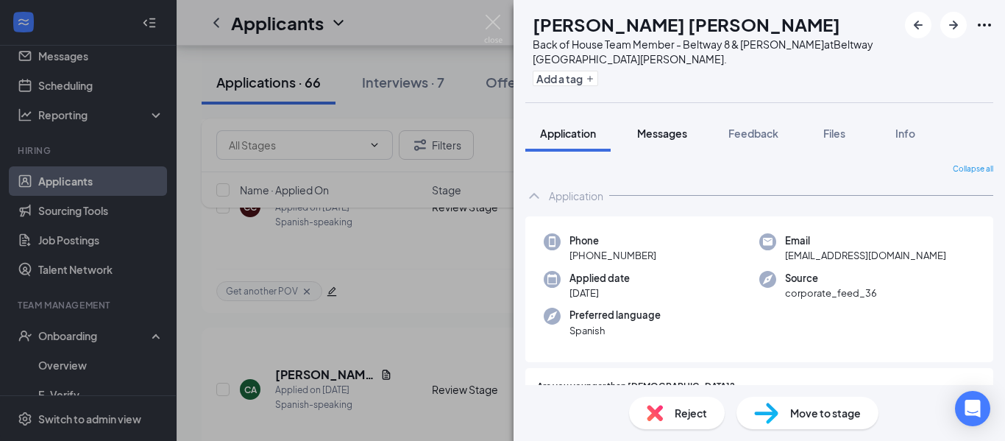
click at [665, 136] on span "Messages" at bounding box center [662, 133] width 50 height 13
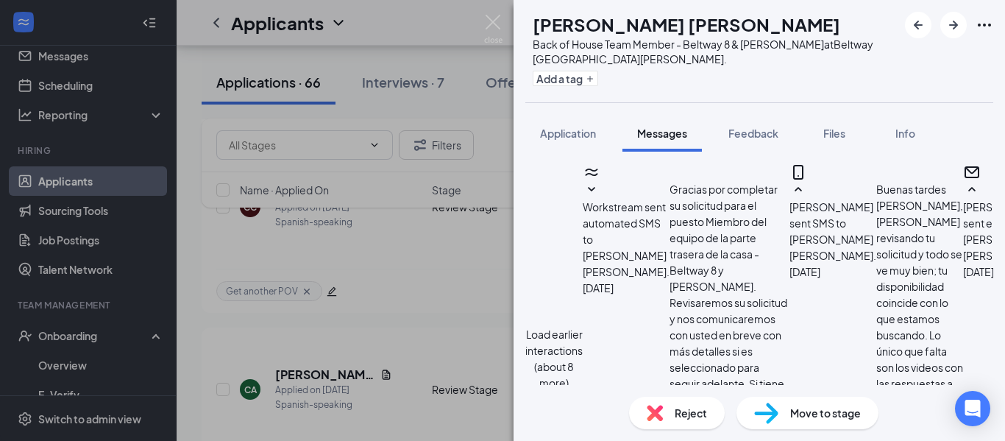
scroll to position [1412, 0]
type textarea "H"
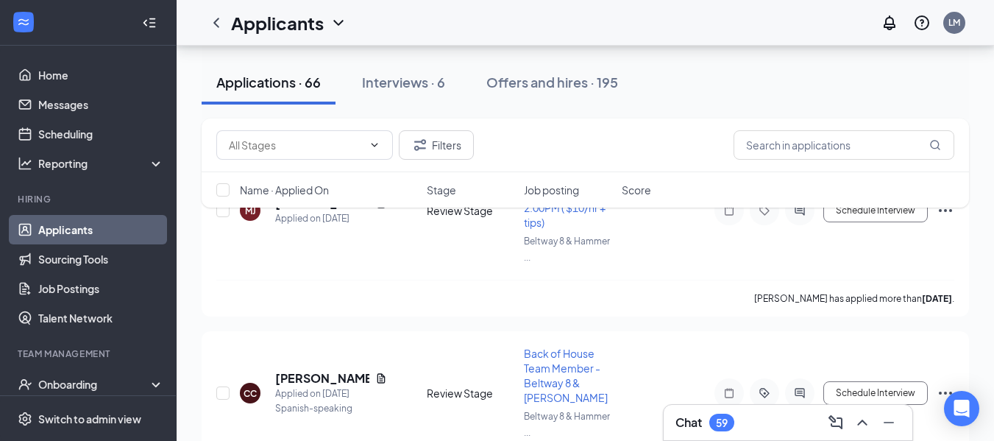
scroll to position [218, 0]
